Goal: Navigation & Orientation: Find specific page/section

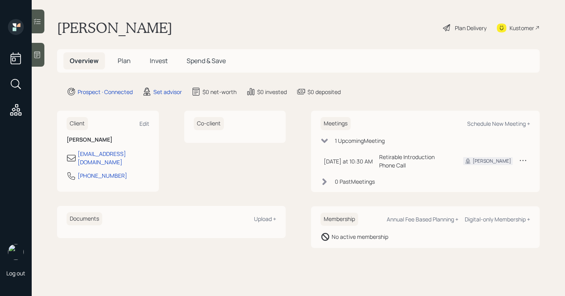
click at [36, 55] on icon at bounding box center [37, 55] width 8 height 8
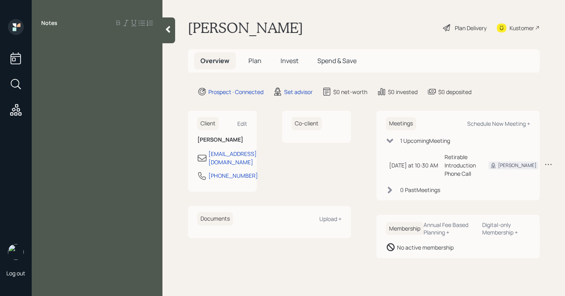
click at [173, 34] on div at bounding box center [168, 30] width 13 height 26
